Goal: Information Seeking & Learning: Learn about a topic

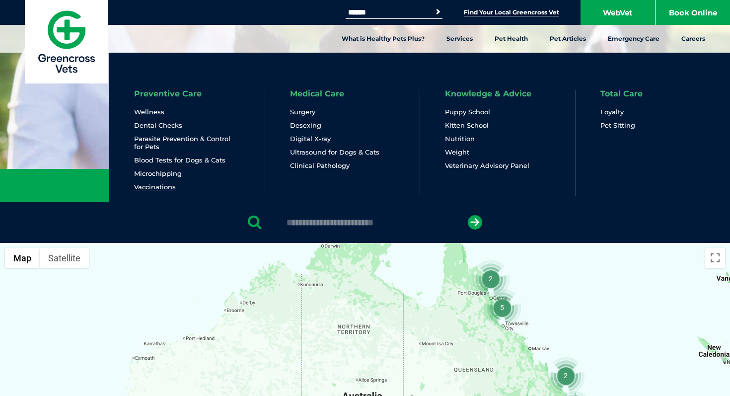
click at [161, 187] on link "Vaccinations" at bounding box center [155, 187] width 42 height 8
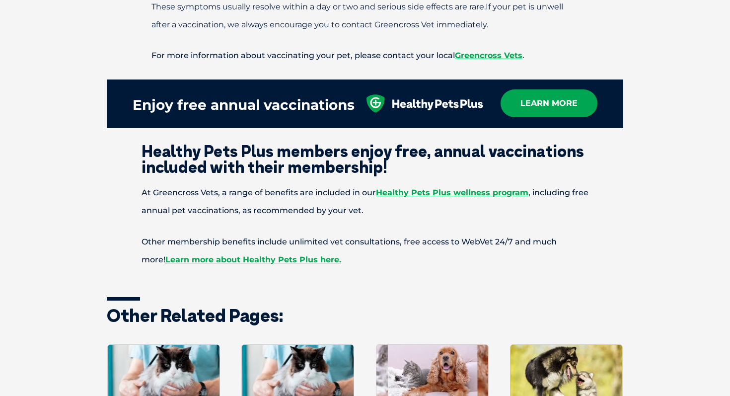
scroll to position [1155, 0]
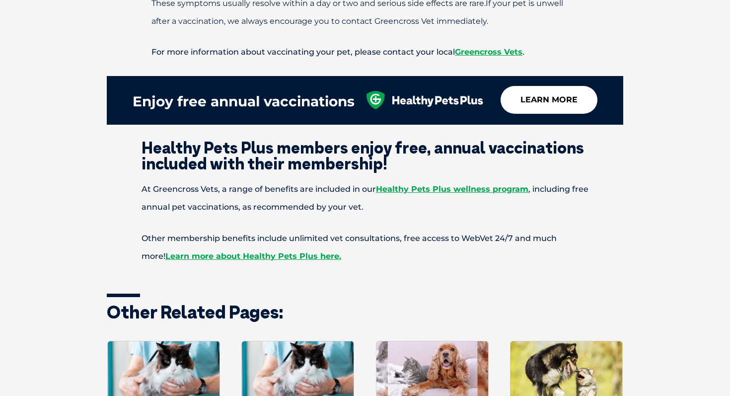
click at [566, 86] on link "learn more" at bounding box center [548, 100] width 97 height 28
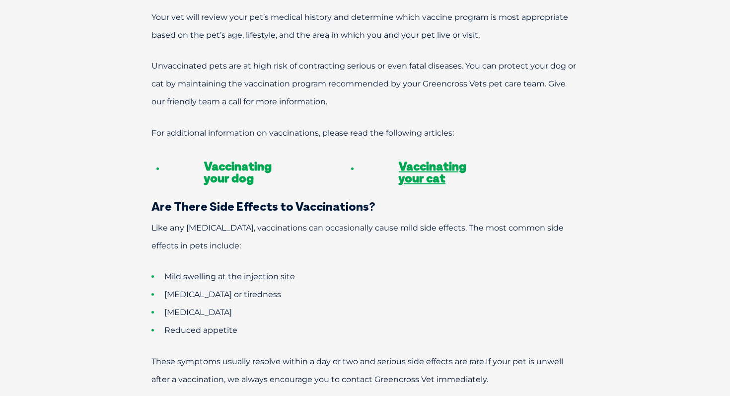
scroll to position [797, 0]
click at [227, 159] on link "Vaccinating your dog" at bounding box center [237, 172] width 67 height 27
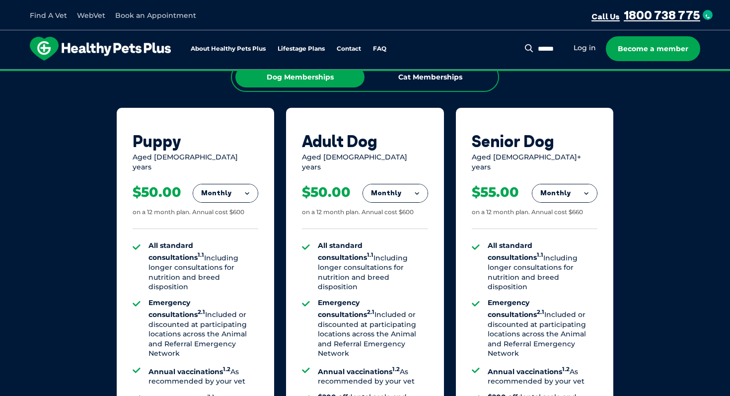
scroll to position [638, 0]
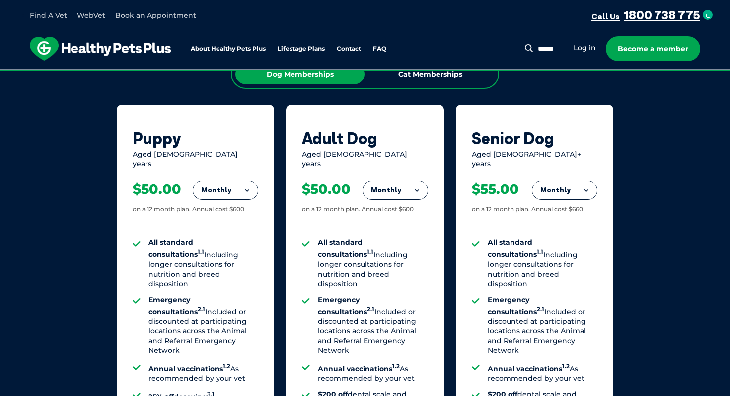
click at [418, 182] on button "Monthly" at bounding box center [395, 190] width 65 height 18
click at [398, 246] on li "Yearly" at bounding box center [395, 257] width 65 height 23
click at [396, 183] on button "Yearly" at bounding box center [395, 190] width 65 height 18
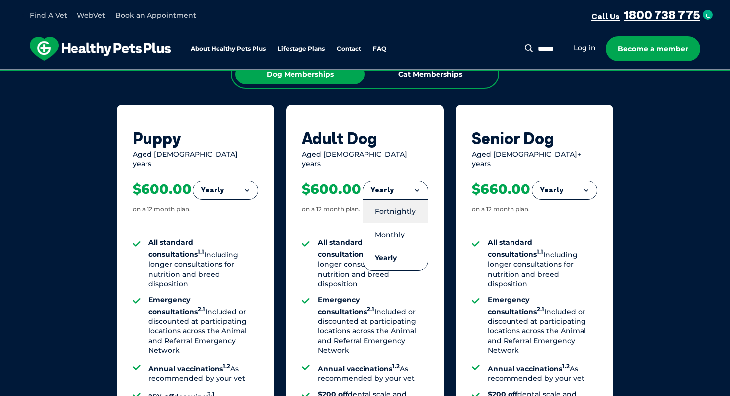
click at [400, 203] on li "Fortnightly" at bounding box center [395, 211] width 65 height 24
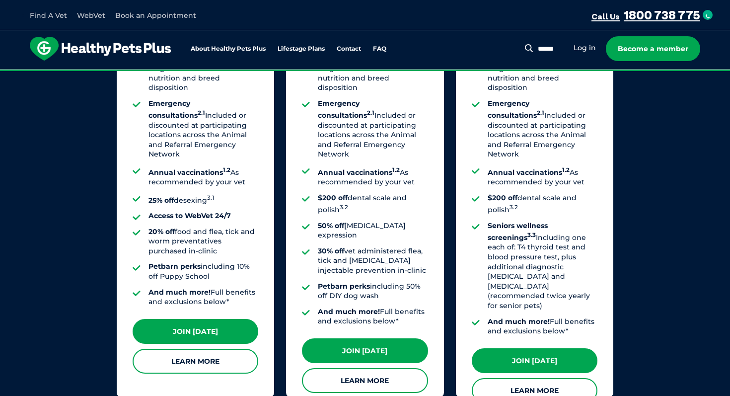
scroll to position [835, 0]
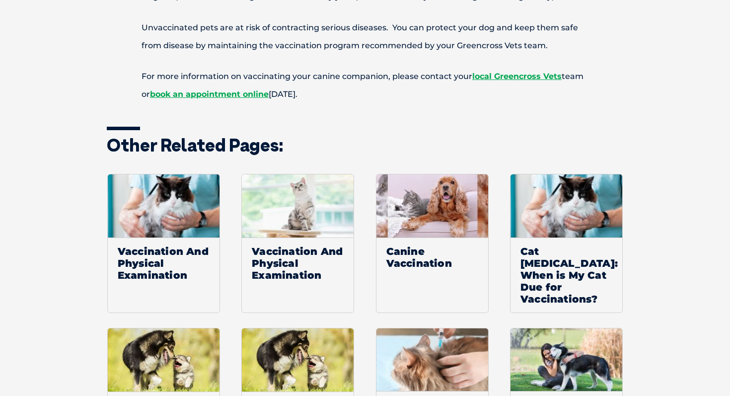
scroll to position [1693, 0]
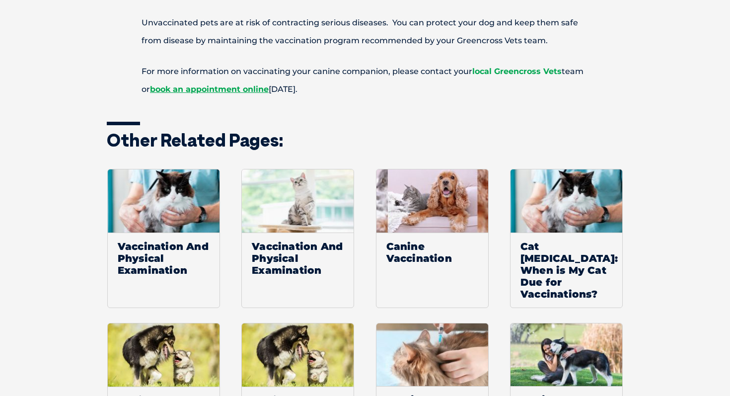
click at [510, 67] on link "local Greencross Vets" at bounding box center [516, 71] width 89 height 9
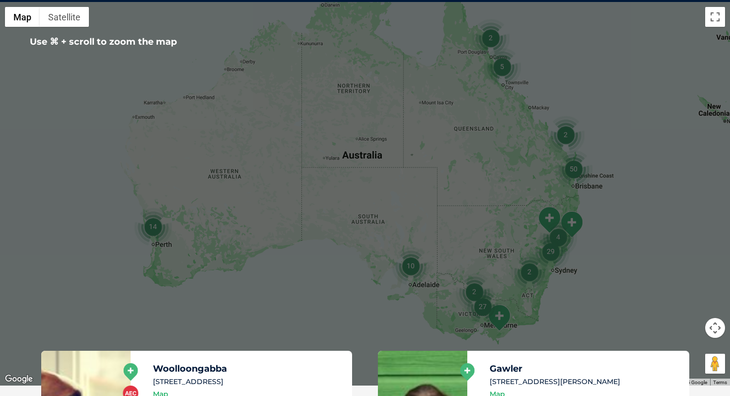
scroll to position [242, 0]
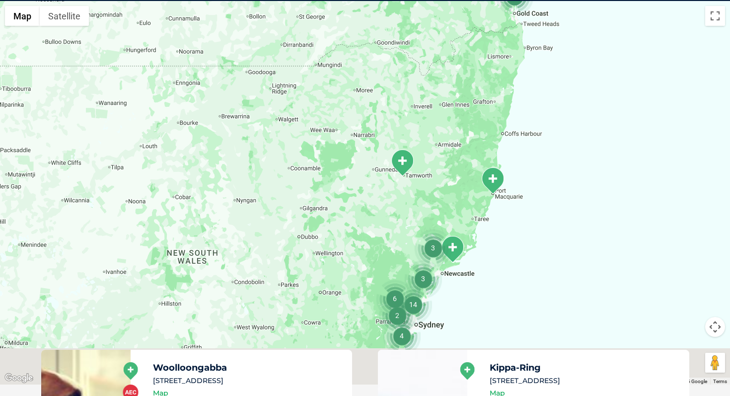
drag, startPoint x: 581, startPoint y: 226, endPoint x: 571, endPoint y: 99, distance: 127.9
click at [571, 99] on div at bounding box center [365, 192] width 730 height 383
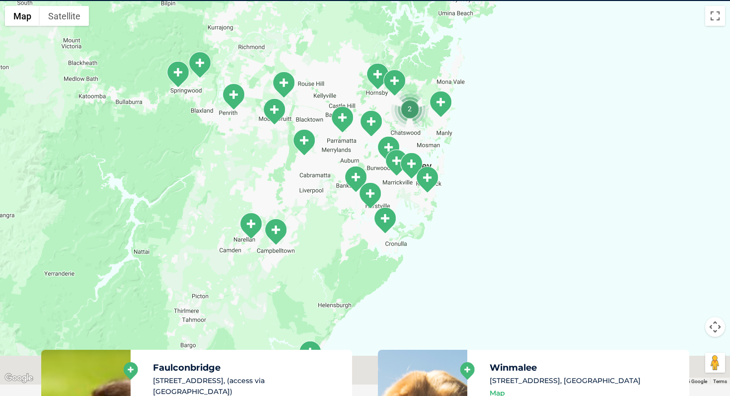
drag, startPoint x: 496, startPoint y: 289, endPoint x: 477, endPoint y: 144, distance: 146.1
click at [477, 144] on div at bounding box center [365, 192] width 730 height 383
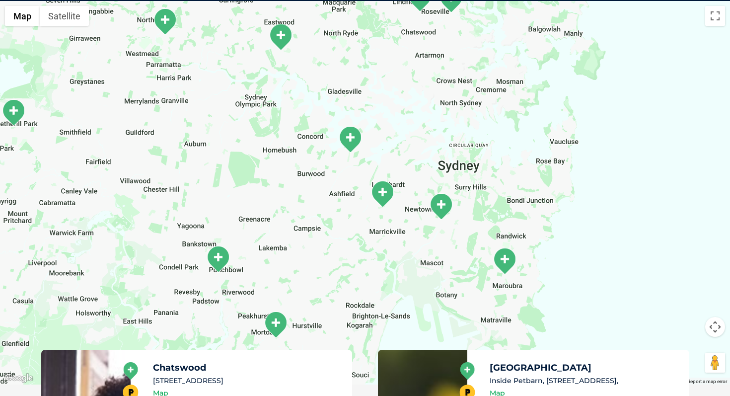
click at [439, 208] on img "Alexandria" at bounding box center [440, 206] width 25 height 27
